Goal: Information Seeking & Learning: Learn about a topic

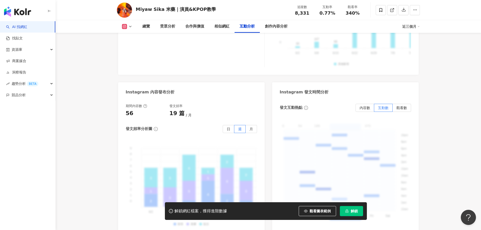
scroll to position [1563, 0]
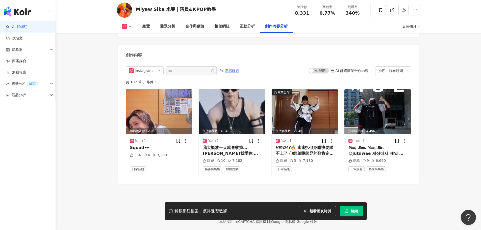
click at [239, 67] on span "進階篩選" at bounding box center [232, 71] width 14 height 8
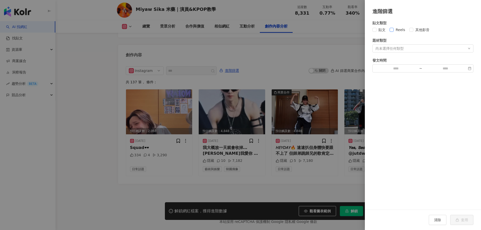
click at [400, 30] on span "Reels" at bounding box center [401, 30] width 14 height 6
drag, startPoint x: 220, startPoint y: 184, endPoint x: 298, endPoint y: 194, distance: 79.2
click at [221, 184] on div at bounding box center [240, 115] width 481 height 230
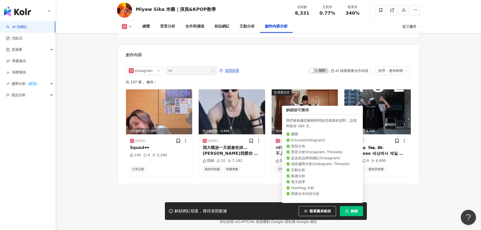
click at [353, 214] on button "解鎖" at bounding box center [351, 211] width 23 height 10
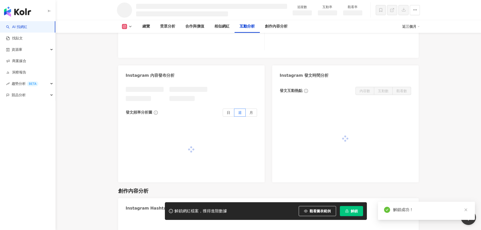
scroll to position [809, 0]
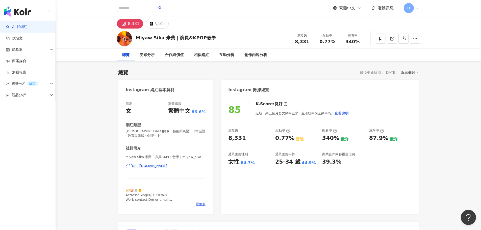
scroll to position [31, 0]
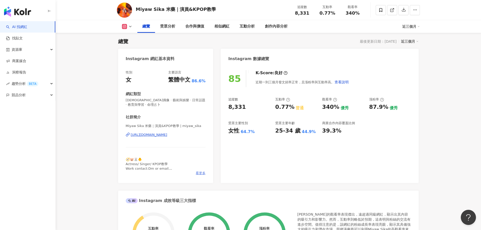
click at [201, 173] on span "看更多" at bounding box center [201, 173] width 10 height 5
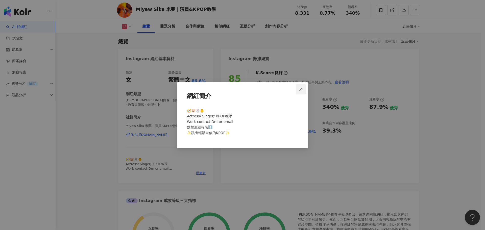
click at [302, 91] on button "Close" at bounding box center [301, 89] width 10 height 10
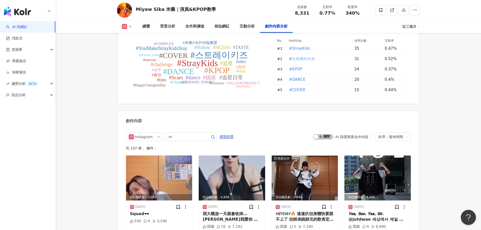
scroll to position [1547, 0]
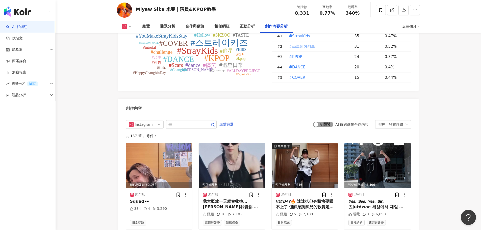
click at [325, 122] on span "啟動 關閉" at bounding box center [323, 125] width 20 height 6
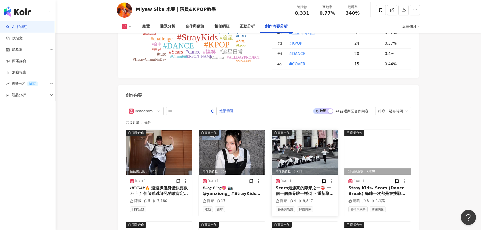
scroll to position [1809, 0]
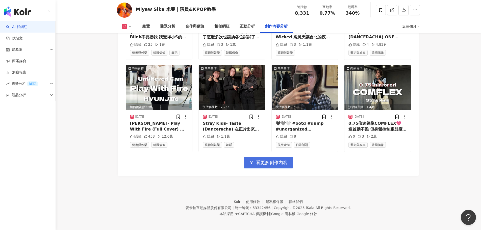
click at [286, 166] on button "看更多創作內容" at bounding box center [268, 162] width 49 height 11
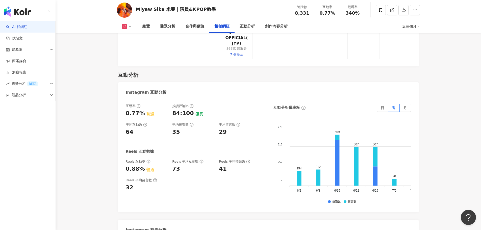
scroll to position [798, 0]
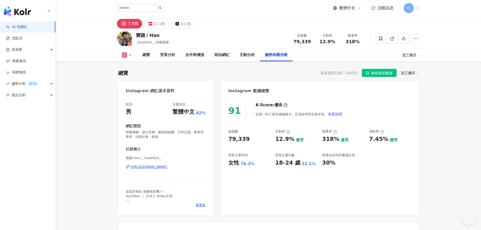
scroll to position [1392, 0]
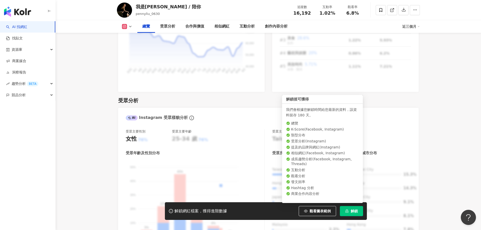
click at [352, 212] on span "解鎖" at bounding box center [354, 211] width 7 height 4
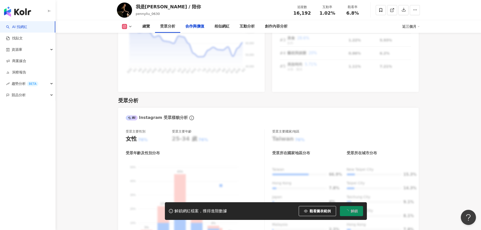
scroll to position [789, 0]
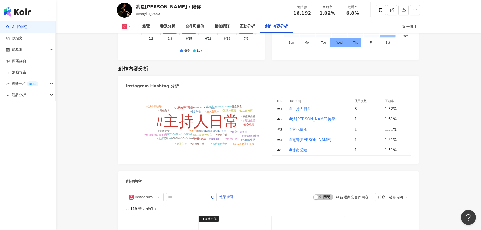
scroll to position [1566, 0]
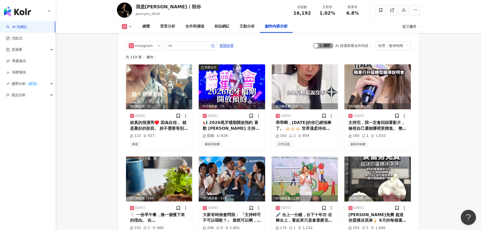
click at [320, 43] on span "啟動 關閉" at bounding box center [323, 46] width 20 height 6
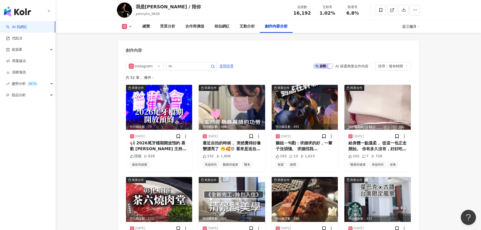
click at [234, 62] on span "進階篩選" at bounding box center [227, 66] width 14 height 8
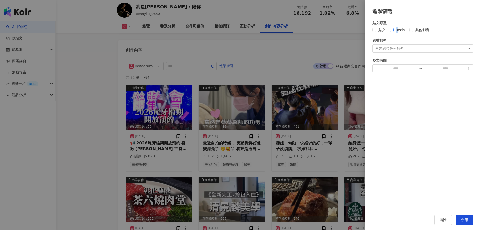
click at [397, 28] on span "Reels" at bounding box center [401, 30] width 14 height 6
click at [390, 32] on label "Reels" at bounding box center [399, 30] width 18 height 6
click at [467, 221] on span "套用" at bounding box center [464, 220] width 7 height 4
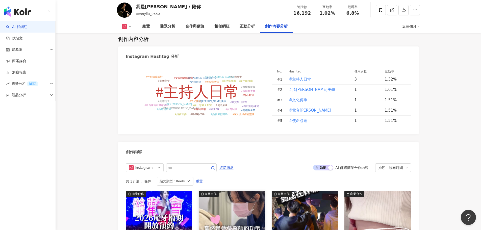
scroll to position [1495, 0]
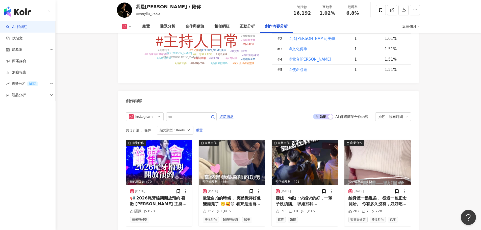
drag, startPoint x: 186, startPoint y: 121, endPoint x: 179, endPoint y: 123, distance: 7.0
click at [187, 129] on icon "button" at bounding box center [189, 131] width 4 height 4
click at [197, 126] on div "共 37 筆 ， 條件： 貼文類型：Reels 重置" at bounding box center [268, 130] width 285 height 9
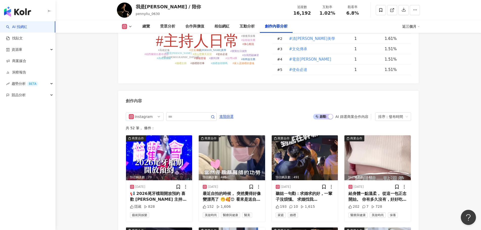
scroll to position [1546, 0]
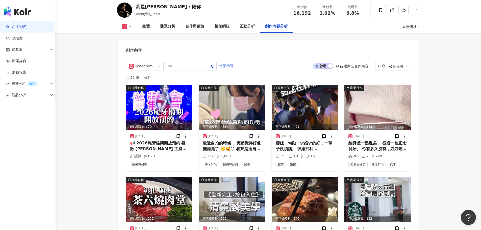
click at [234, 62] on span "進階篩選" at bounding box center [227, 66] width 14 height 8
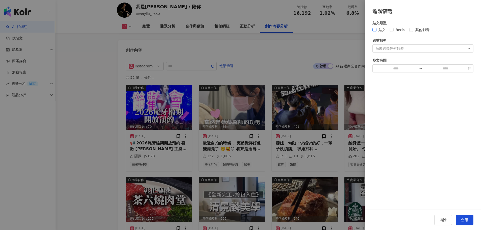
click at [380, 30] on span "貼文" at bounding box center [382, 30] width 11 height 6
click at [471, 224] on button "套用" at bounding box center [465, 220] width 18 height 10
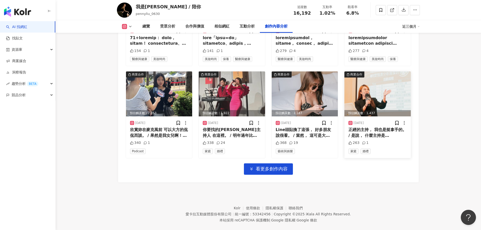
scroll to position [1697, 0]
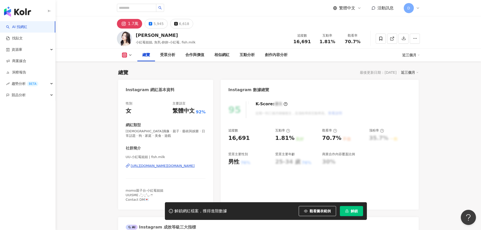
scroll to position [31, 0]
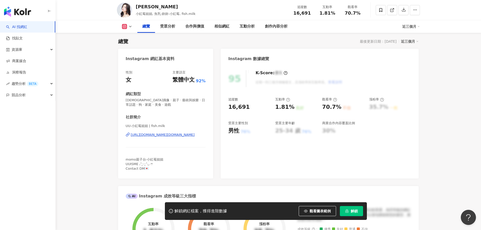
click at [352, 211] on span "解鎖" at bounding box center [354, 211] width 7 height 4
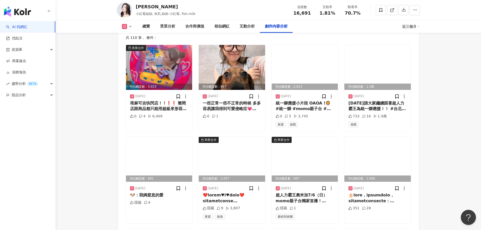
scroll to position [1547, 0]
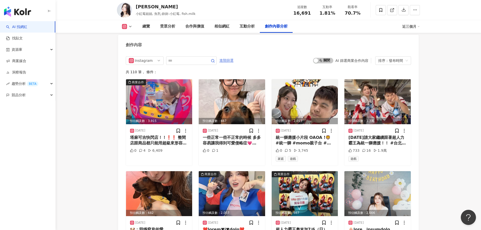
click at [234, 63] on span "進階篩選" at bounding box center [227, 61] width 14 height 8
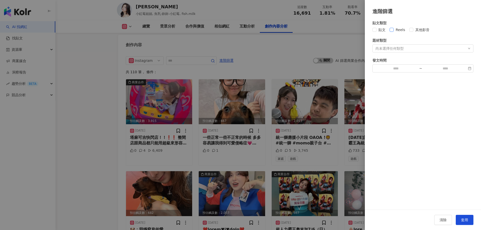
click at [396, 30] on span "Reels" at bounding box center [401, 30] width 14 height 6
click at [459, 220] on button "套用" at bounding box center [465, 220] width 18 height 10
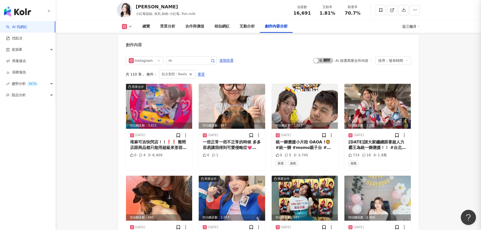
scroll to position [1553, 0]
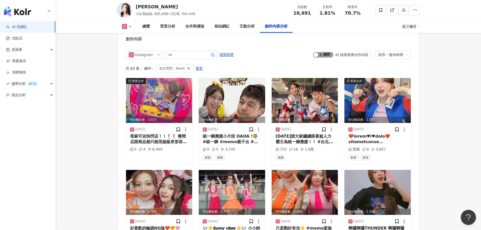
click at [321, 58] on span "啟動 關閉" at bounding box center [323, 55] width 20 height 6
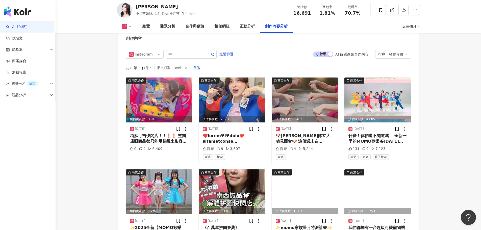
scroll to position [1516, 0]
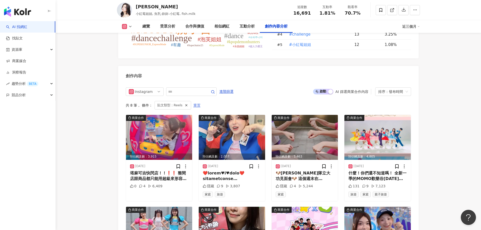
click at [195, 110] on span "重置" at bounding box center [197, 106] width 7 height 8
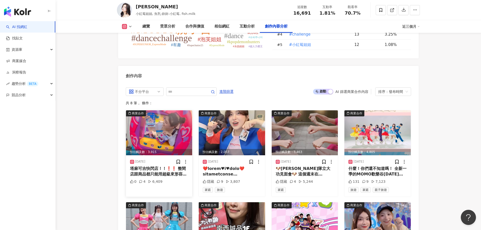
scroll to position [1553, 0]
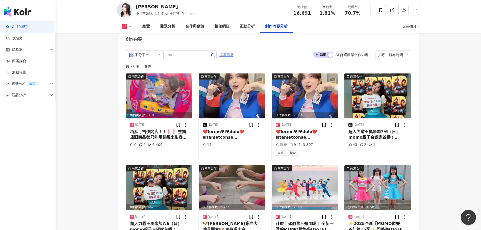
click at [234, 59] on span "進階篩選" at bounding box center [227, 55] width 14 height 8
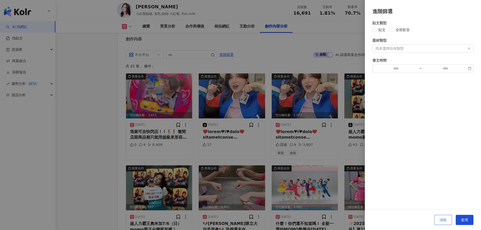
click at [444, 221] on span "清除" at bounding box center [443, 220] width 7 height 4
click at [145, 60] on div at bounding box center [240, 115] width 481 height 230
click at [289, 63] on div at bounding box center [240, 115] width 481 height 230
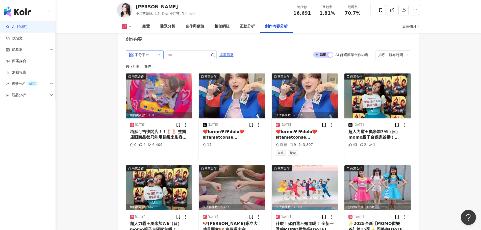
click at [153, 57] on span "不分平台" at bounding box center [145, 55] width 32 height 8
click at [149, 77] on div "Instagram" at bounding box center [144, 74] width 16 height 6
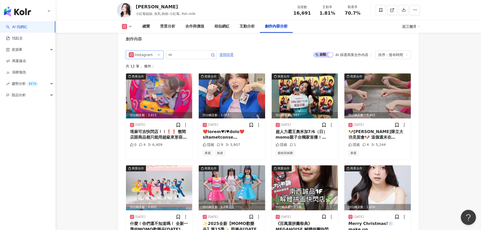
click at [234, 59] on span "進階篩選" at bounding box center [227, 55] width 14 height 8
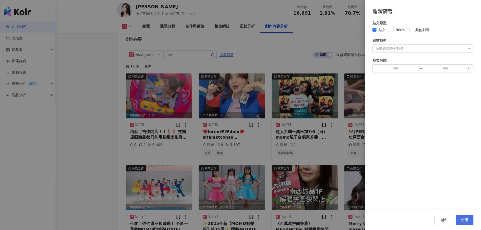
click at [468, 218] on span "套用" at bounding box center [464, 220] width 7 height 4
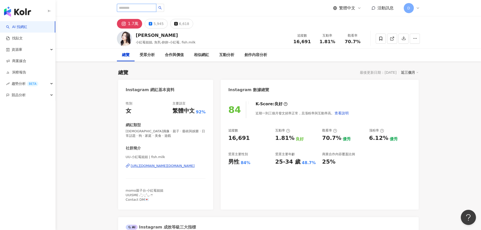
click at [135, 7] on input "search" at bounding box center [136, 8] width 39 height 8
type input "*"
type input "**"
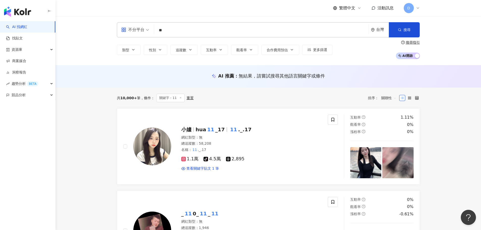
drag, startPoint x: 177, startPoint y: 28, endPoint x: 137, endPoint y: 27, distance: 39.4
click at [137, 27] on div "不分平台 11 ** 台灣 搜尋" at bounding box center [268, 29] width 303 height 15
type input "*"
type input "***"
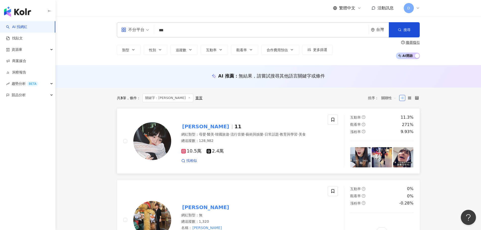
click at [234, 125] on span "11" at bounding box center [237, 127] width 7 height 6
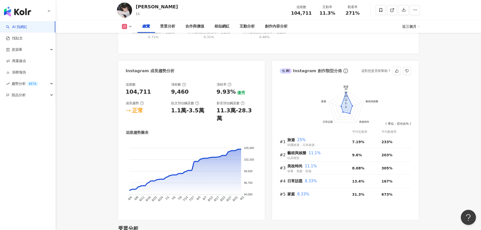
scroll to position [303, 0]
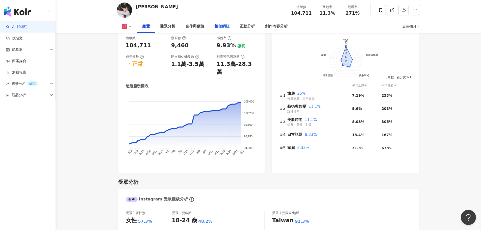
click at [222, 25] on div "相似網紅" at bounding box center [221, 26] width 15 height 6
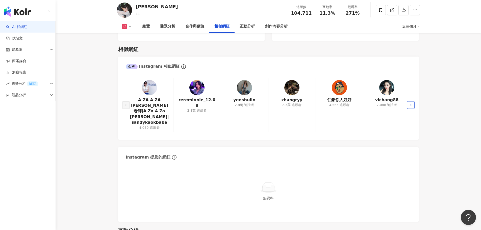
click at [413, 101] on button "button" at bounding box center [411, 105] width 8 height 8
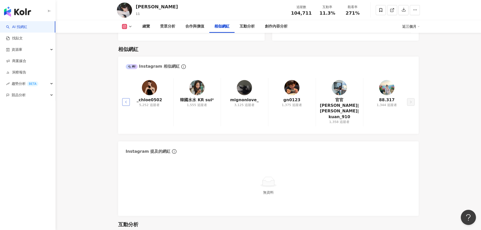
click at [124, 98] on button "button" at bounding box center [126, 102] width 8 height 8
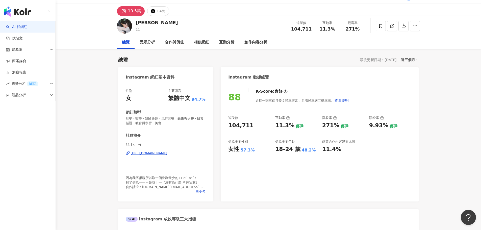
scroll to position [0, 0]
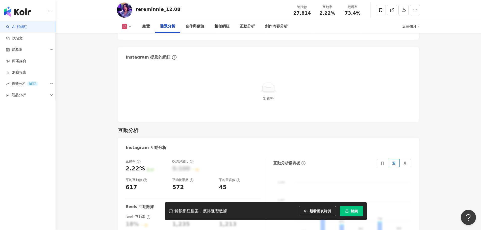
scroll to position [505, 0]
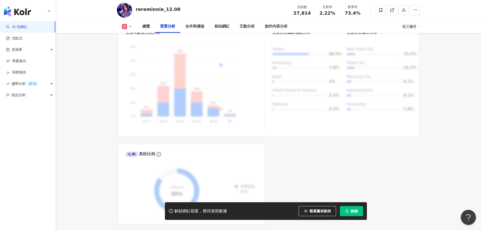
click at [126, 10] on img at bounding box center [124, 10] width 15 height 15
click at [125, 24] on icon at bounding box center [124, 26] width 5 height 5
click at [124, 34] on icon at bounding box center [122, 35] width 5 height 5
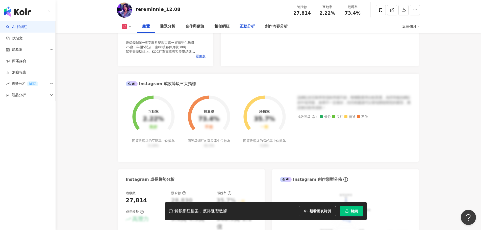
scroll to position [0, 0]
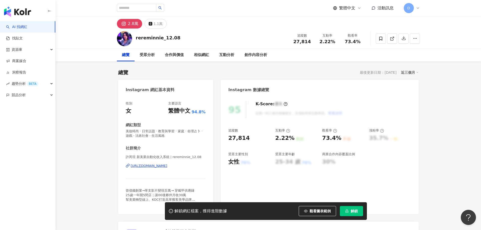
click at [158, 164] on div "[URL][DOMAIN_NAME]" at bounding box center [149, 166] width 37 height 5
